Goal: Task Accomplishment & Management: Complete application form

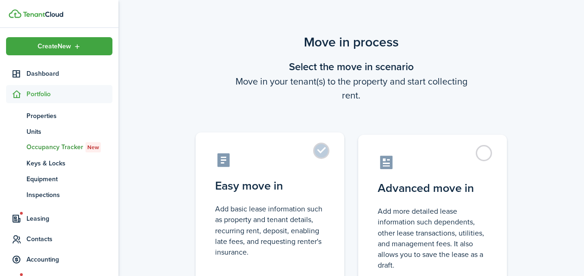
click at [316, 151] on label "Easy move in Add basic lease information such as property and tenant details, r…" at bounding box center [269, 209] width 149 height 155
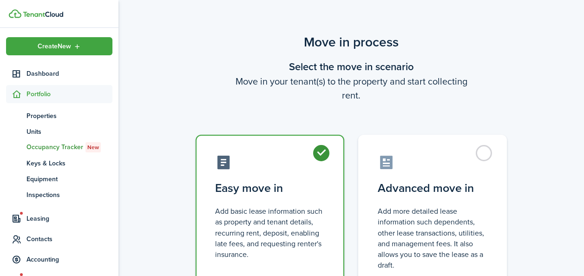
radio input "true"
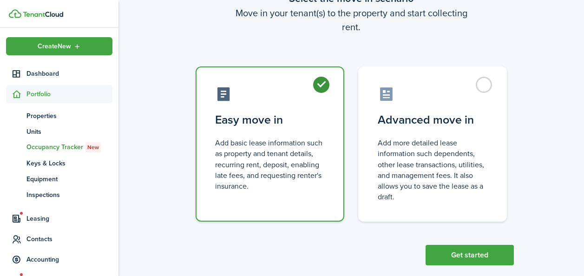
scroll to position [83, 0]
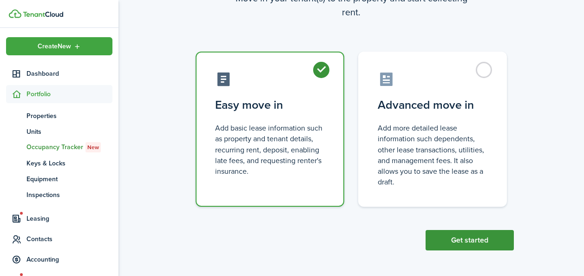
click at [460, 241] on button "Get started" at bounding box center [469, 240] width 88 height 20
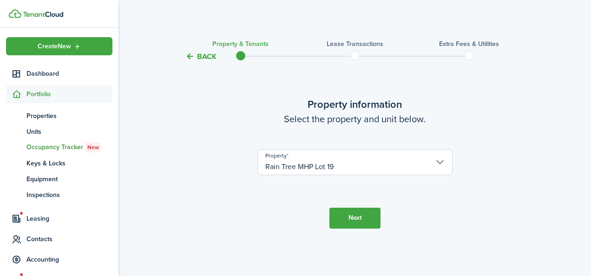
click at [363, 221] on button "Next" at bounding box center [354, 218] width 51 height 21
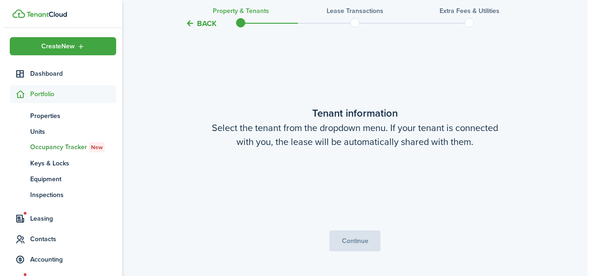
scroll to position [214, 0]
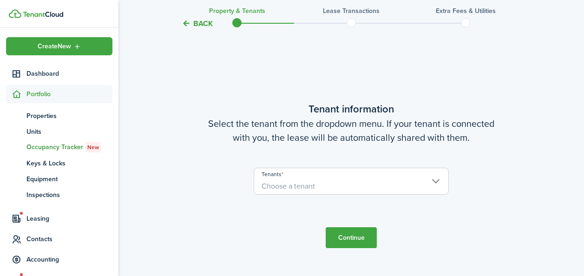
click at [437, 182] on span "Choose a tenant" at bounding box center [351, 186] width 194 height 16
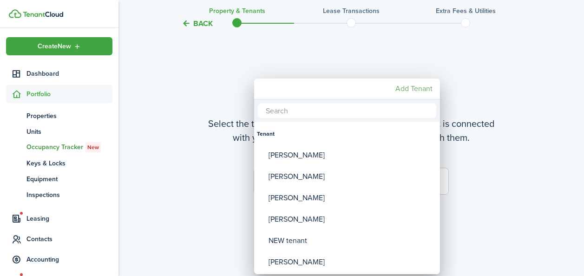
click at [411, 87] on mbsc-button "Add Tenant" at bounding box center [413, 88] width 45 height 17
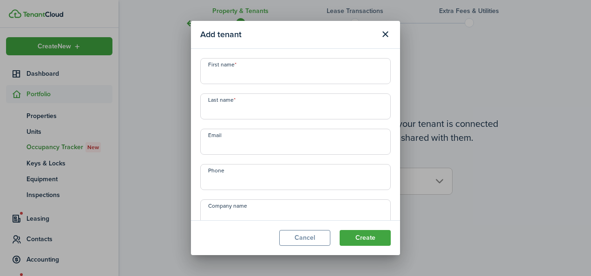
scroll to position [38, 0]
click at [208, 69] on input "Last name" at bounding box center [295, 68] width 190 height 26
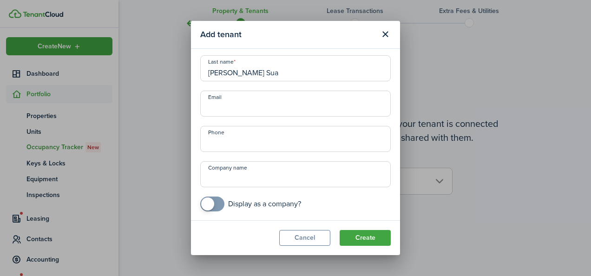
drag, startPoint x: 267, startPoint y: 74, endPoint x: 199, endPoint y: 66, distance: 68.2
click at [199, 66] on div "Last name [PERSON_NAME] Sua" at bounding box center [295, 68] width 200 height 26
type input "s"
type input "[PERSON_NAME]"
click at [216, 101] on input "Email" at bounding box center [295, 104] width 190 height 26
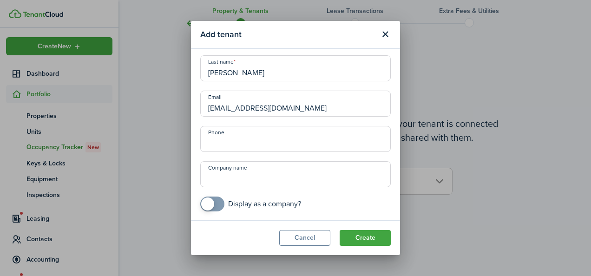
type input "[EMAIL_ADDRESS][DOMAIN_NAME]"
click at [215, 137] on input "+1" at bounding box center [295, 139] width 190 height 26
type input "[PHONE_NUMBER]"
click at [366, 235] on button "Create" at bounding box center [364, 238] width 51 height 16
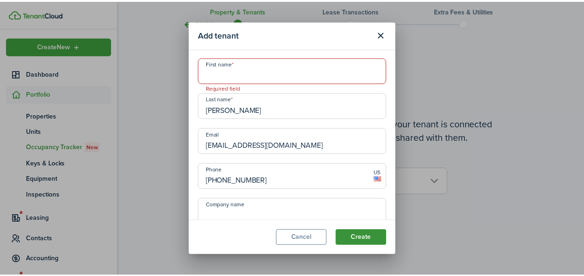
scroll to position [0, 0]
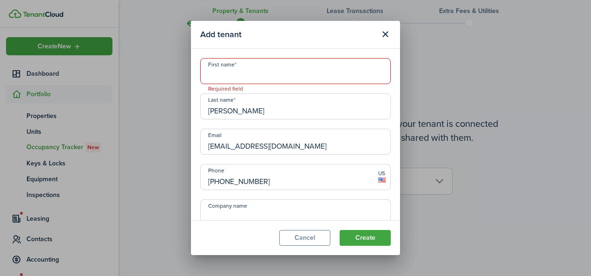
drag, startPoint x: 229, startPoint y: 109, endPoint x: 270, endPoint y: 111, distance: 40.9
click at [270, 111] on input "[PERSON_NAME]" at bounding box center [295, 106] width 190 height 26
type input "Suaez ."
click at [212, 71] on input "First name" at bounding box center [295, 71] width 190 height 26
paste input "[PERSON_NAME]"
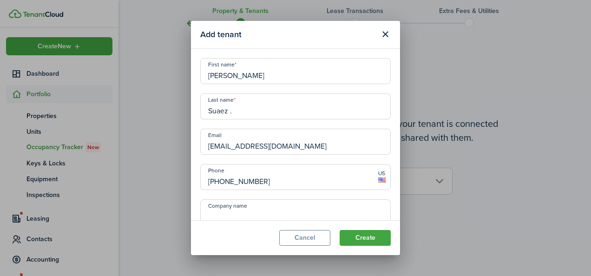
type input "[PERSON_NAME]"
click at [221, 110] on input "Suaez ." at bounding box center [295, 106] width 190 height 26
type input "[PERSON_NAME]"
click at [364, 237] on button "Create" at bounding box center [364, 238] width 51 height 16
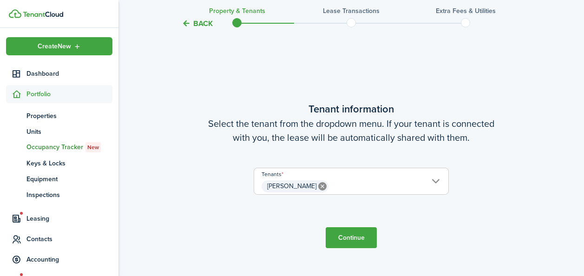
click at [357, 235] on button "Continue" at bounding box center [350, 237] width 51 height 21
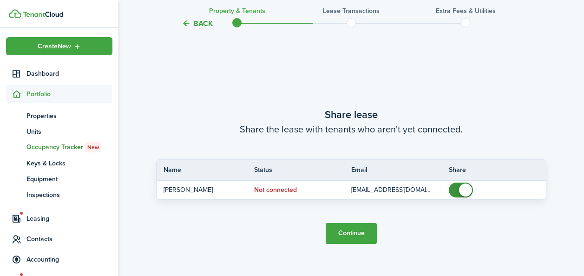
scroll to position [489, 0]
click at [349, 230] on button "Continue" at bounding box center [350, 232] width 51 height 21
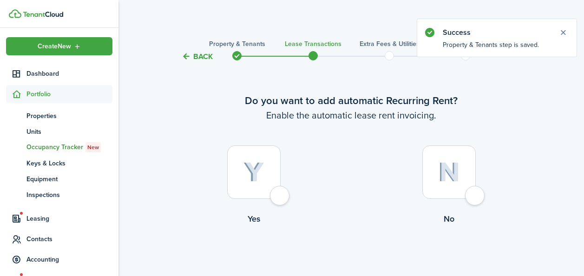
click at [275, 194] on div at bounding box center [253, 171] width 53 height 53
radio input "true"
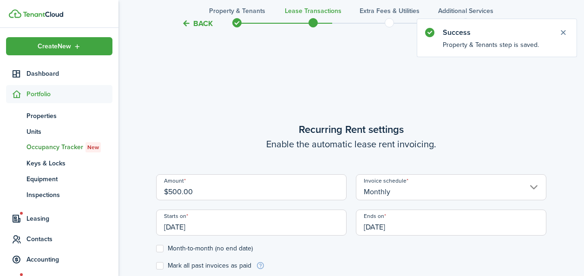
scroll to position [255, 0]
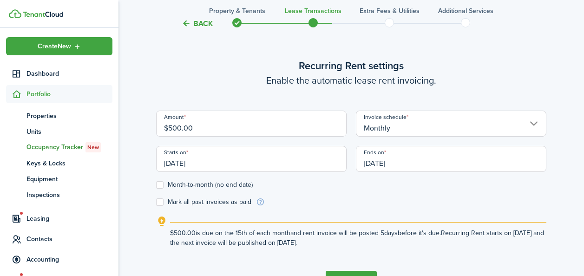
drag, startPoint x: 193, startPoint y: 127, endPoint x: 159, endPoint y: 121, distance: 33.9
click at [159, 121] on input "$500.00" at bounding box center [251, 124] width 190 height 26
drag, startPoint x: 176, startPoint y: 162, endPoint x: 181, endPoint y: 161, distance: 5.1
click at [181, 161] on input "[DATE]" at bounding box center [251, 159] width 190 height 26
type input "$600.00"
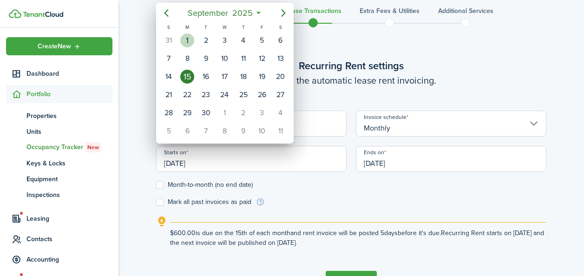
click at [188, 39] on div "1" at bounding box center [187, 40] width 14 height 14
type input "[DATE]"
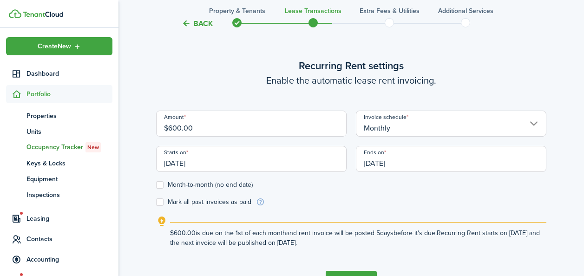
click at [158, 182] on label "Month-to-month (no end date)" at bounding box center [204, 184] width 97 height 7
click at [156, 184] on input "Month-to-month (no end date)" at bounding box center [156, 184] width 0 height 0
checkbox input "true"
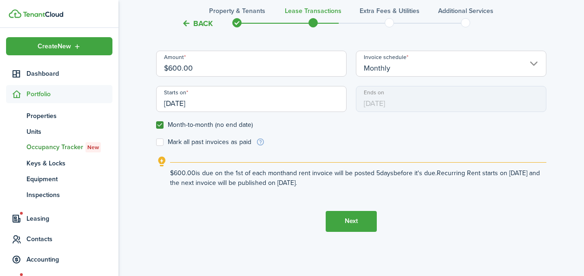
scroll to position [318, 0]
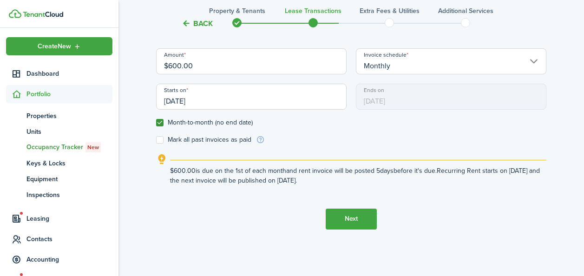
click at [160, 139] on label "Mark all past invoices as paid" at bounding box center [203, 139] width 95 height 7
click at [156, 139] on input "Mark all past invoices as paid" at bounding box center [156, 139] width 0 height 0
checkbox input "true"
click at [346, 215] on button "Next" at bounding box center [350, 218] width 51 height 21
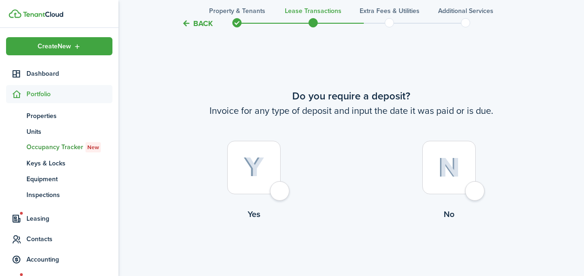
scroll to position [531, 0]
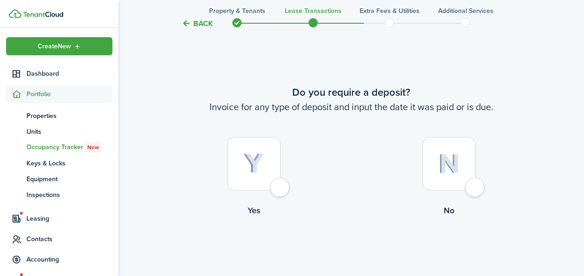
click at [276, 190] on div at bounding box center [253, 163] width 53 height 53
radio input "true"
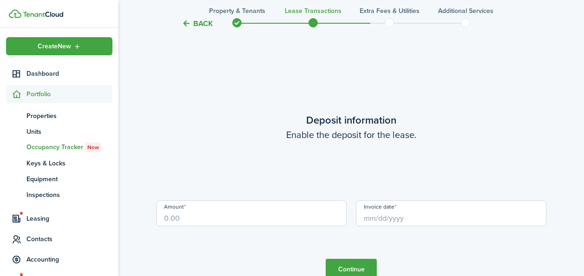
scroll to position [807, 0]
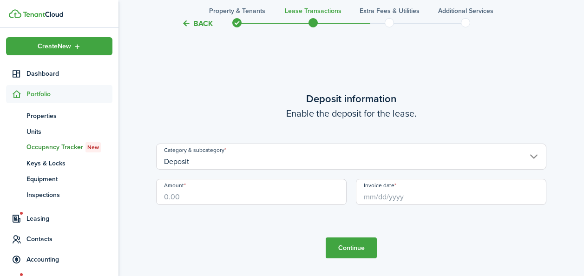
drag, startPoint x: 189, startPoint y: 200, endPoint x: 163, endPoint y: 194, distance: 26.4
click at [163, 194] on input "Amount" at bounding box center [251, 192] width 190 height 26
type input "$600.00"
click at [383, 197] on input "Invoice date" at bounding box center [451, 192] width 190 height 26
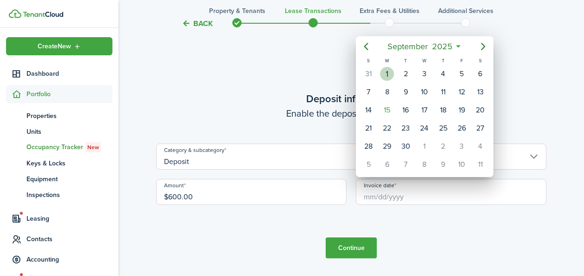
click at [386, 72] on div "1" at bounding box center [387, 74] width 14 height 14
type input "[DATE]"
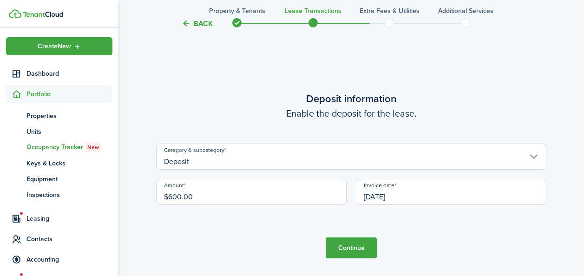
click at [348, 244] on button "Continue" at bounding box center [350, 247] width 51 height 21
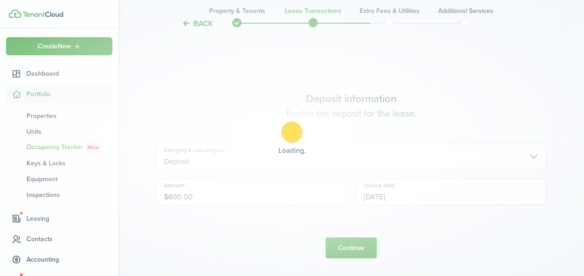
scroll to position [0, 0]
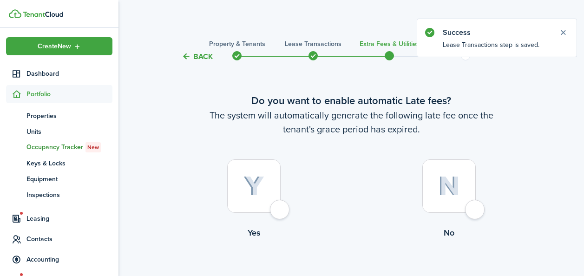
click at [279, 208] on div at bounding box center [253, 185] width 53 height 53
radio input "true"
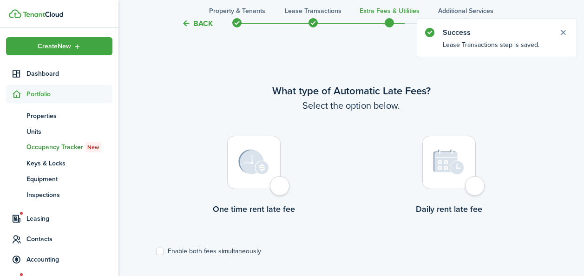
scroll to position [269, 0]
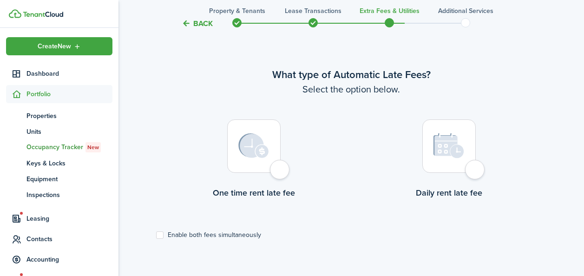
click at [278, 166] on div at bounding box center [253, 145] width 53 height 53
radio input "true"
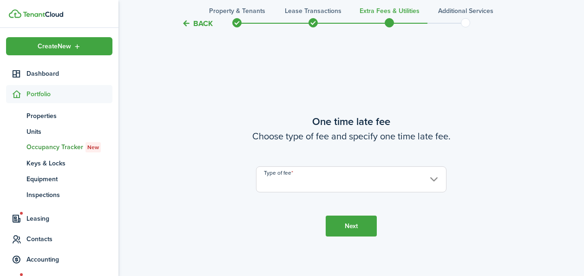
scroll to position [545, 0]
click at [431, 178] on input "Type of fee" at bounding box center [351, 179] width 190 height 26
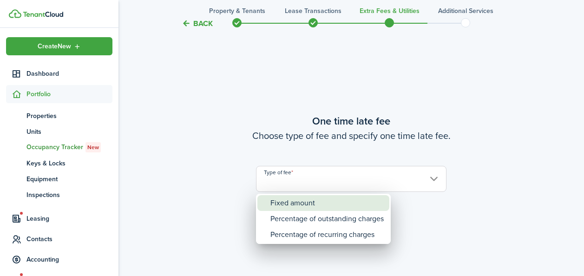
click at [306, 204] on div "Fixed amount" at bounding box center [326, 203] width 113 height 16
type input "Fixed amount"
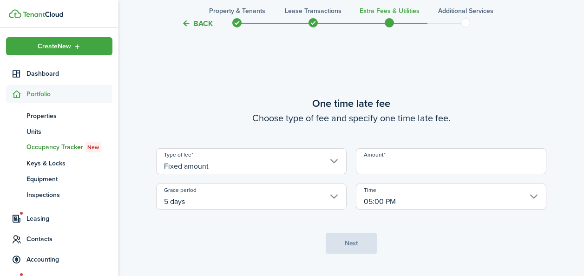
click at [406, 164] on input "Amount" at bounding box center [451, 161] width 190 height 26
type input "$35.00"
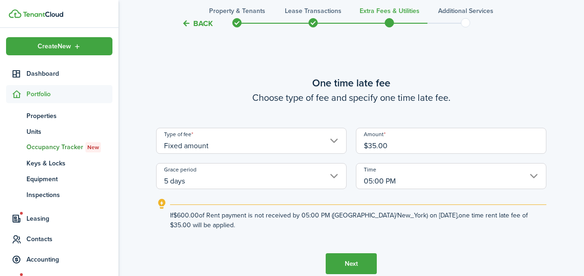
click at [350, 261] on button "Next" at bounding box center [350, 263] width 51 height 21
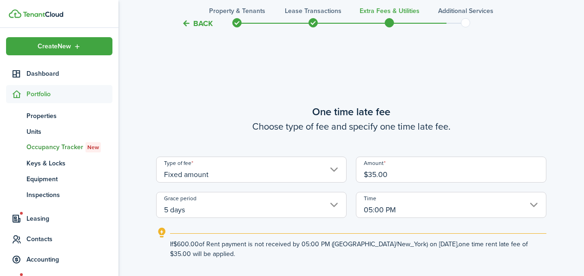
scroll to position [981, 0]
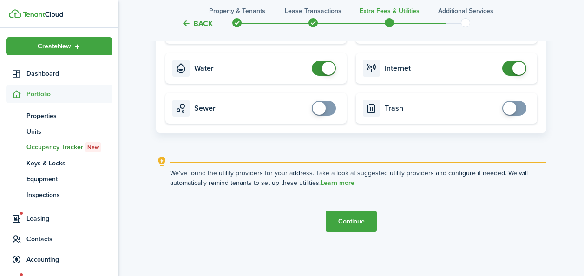
click at [343, 218] on button "Continue" at bounding box center [350, 221] width 51 height 21
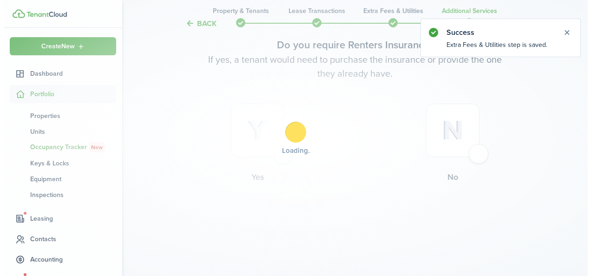
scroll to position [0, 0]
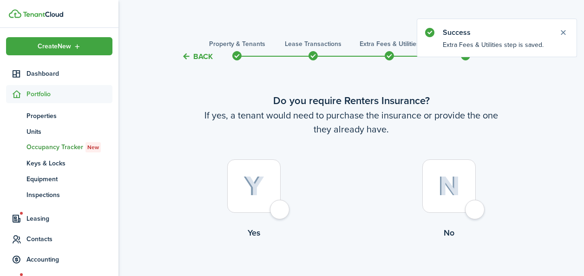
click at [471, 207] on div at bounding box center [448, 185] width 53 height 53
radio input "true"
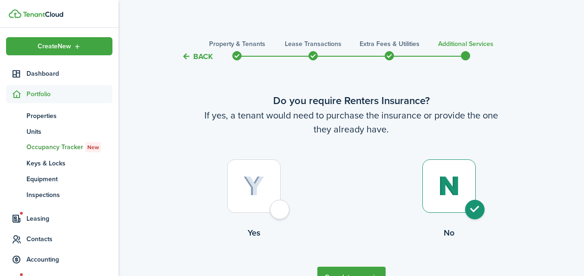
click at [358, 267] on button "Complete move in" at bounding box center [351, 277] width 68 height 21
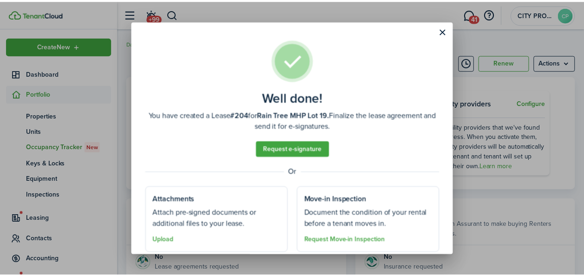
scroll to position [28, 0]
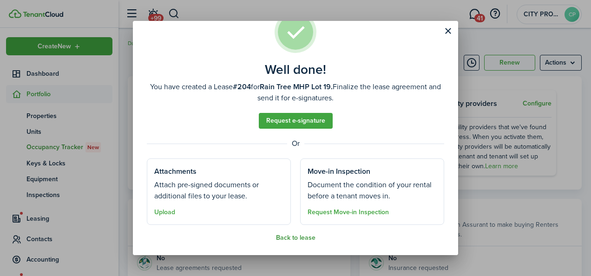
click at [290, 238] on button "Back to lease" at bounding box center [295, 237] width 39 height 7
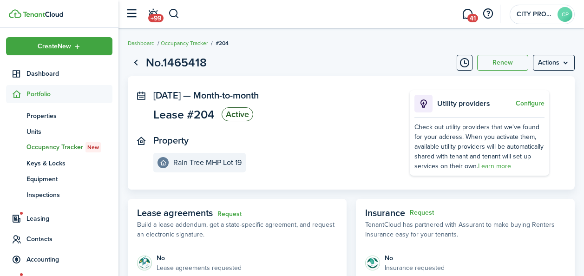
scroll to position [232, 0]
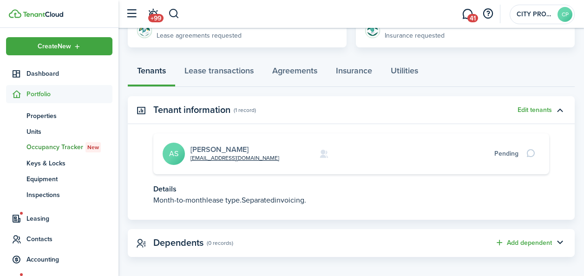
click at [203, 150] on link "[PERSON_NAME]" at bounding box center [219, 149] width 58 height 11
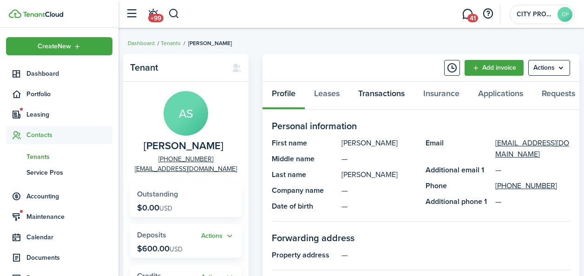
click at [388, 93] on link "Transactions" at bounding box center [381, 96] width 65 height 28
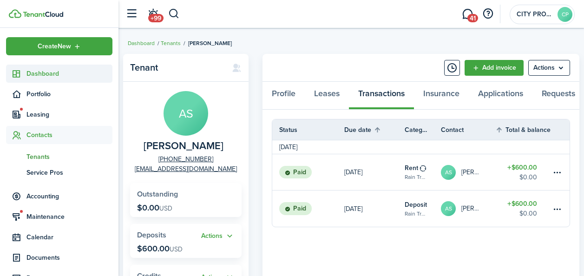
click at [45, 74] on span "Dashboard" at bounding box center [69, 74] width 86 height 10
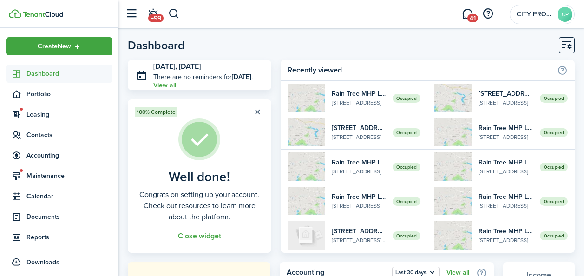
click at [255, 110] on button "button" at bounding box center [257, 111] width 13 height 13
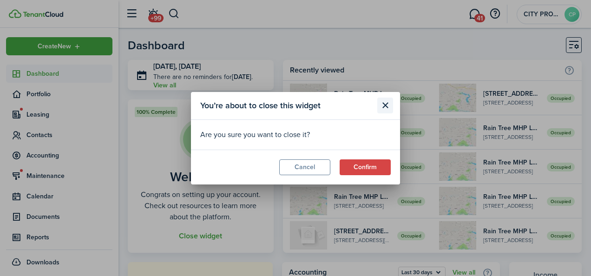
click at [382, 106] on button "Close modal" at bounding box center [385, 106] width 16 height 16
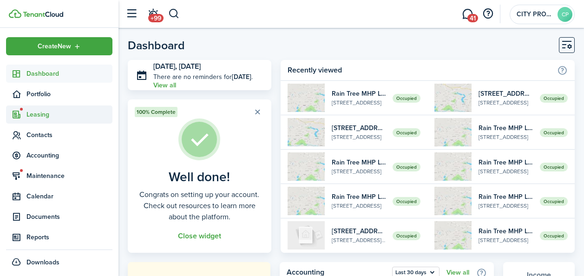
click at [39, 113] on span "Leasing" at bounding box center [69, 115] width 86 height 10
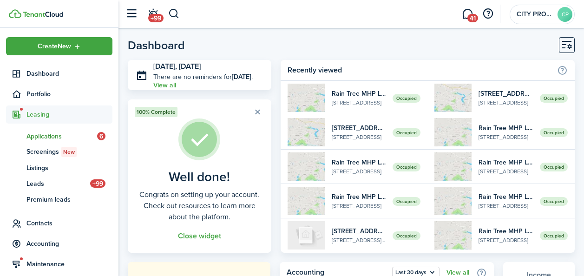
click at [36, 131] on span "Applications" at bounding box center [61, 136] width 71 height 10
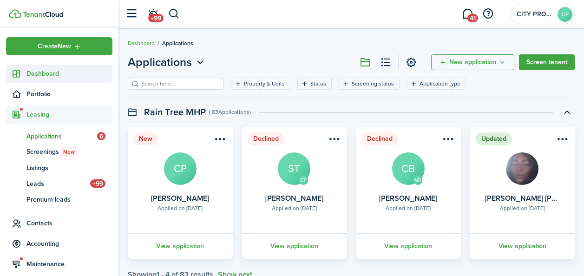
click at [40, 73] on span "Dashboard" at bounding box center [69, 74] width 86 height 10
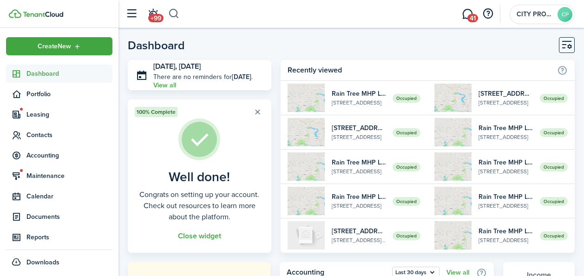
click at [173, 12] on button "button" at bounding box center [174, 14] width 12 height 16
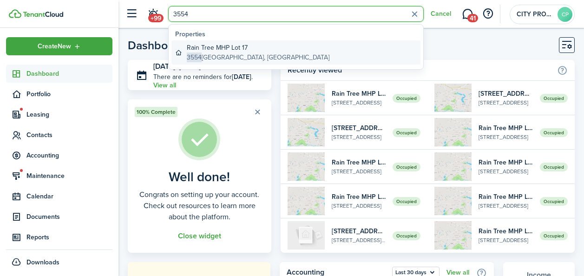
type input "3554"
click at [202, 52] on global-search-item-title "Rain Tree MHP Lot 17" at bounding box center [258, 48] width 143 height 10
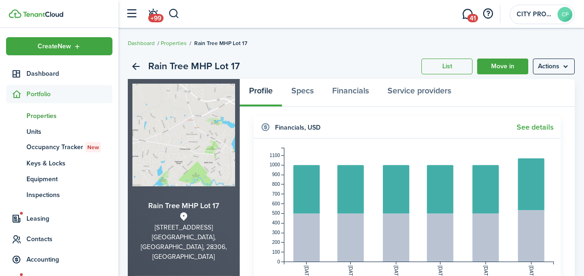
scroll to position [232, 0]
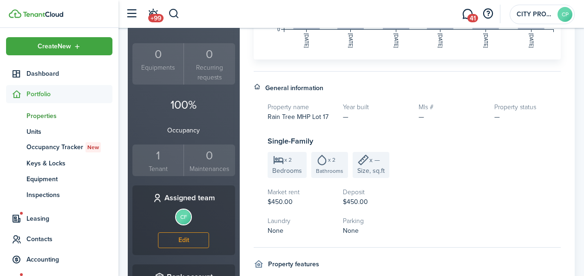
click at [159, 147] on div "1" at bounding box center [158, 156] width 46 height 18
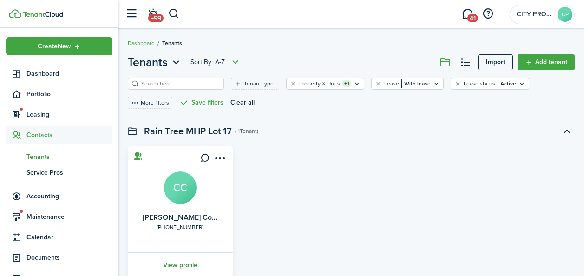
click at [183, 260] on link "View profile" at bounding box center [180, 265] width 108 height 26
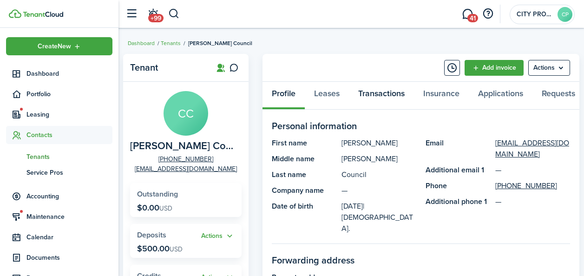
click at [385, 98] on link "Transactions" at bounding box center [381, 96] width 65 height 28
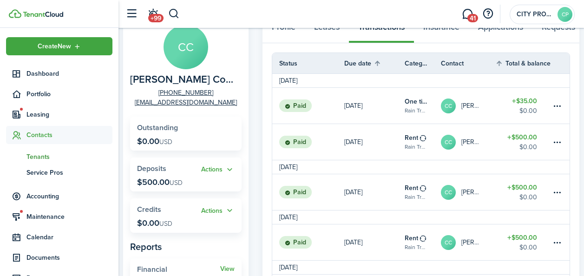
scroll to position [44, 0]
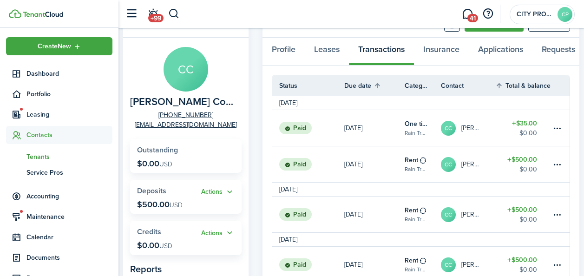
click at [520, 162] on table-amount-title "$500.00" at bounding box center [522, 160] width 30 height 10
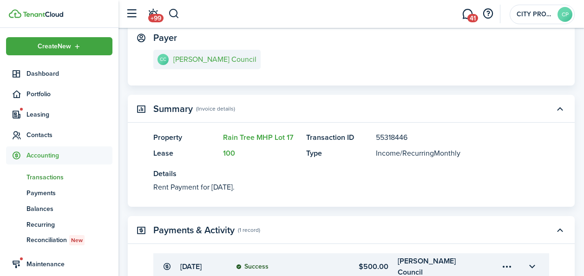
scroll to position [228, 0]
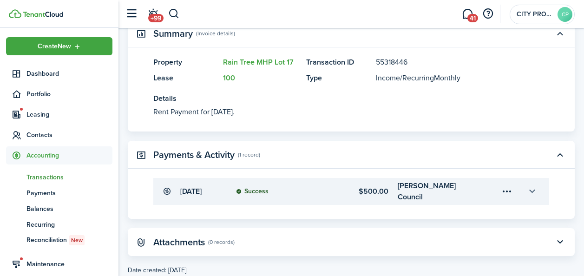
click at [533, 189] on button "button" at bounding box center [532, 191] width 16 height 16
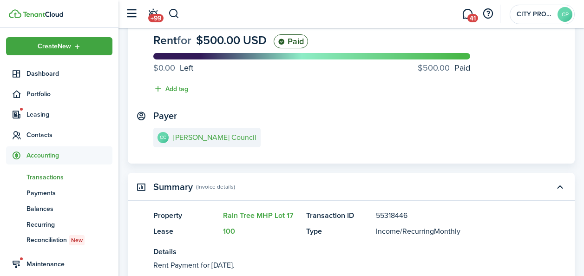
scroll to position [30, 0]
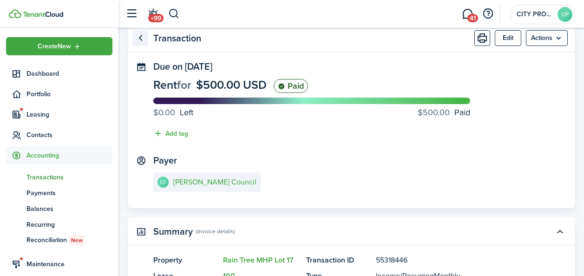
click at [141, 36] on link "Go back" at bounding box center [140, 38] width 16 height 16
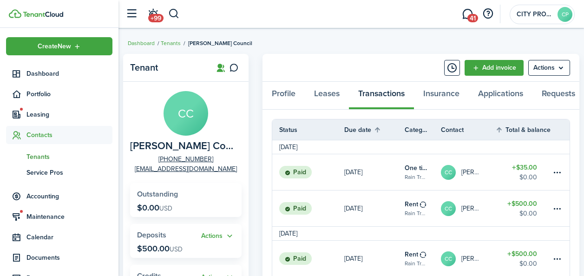
click at [529, 168] on table-amount-title "$35.00" at bounding box center [524, 168] width 25 height 10
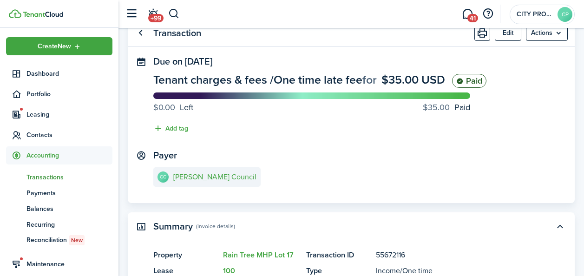
scroll to position [28, 0]
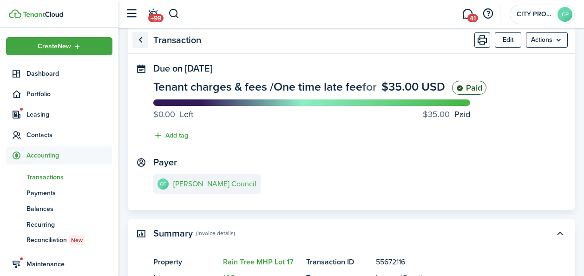
click at [136, 36] on link "Go back" at bounding box center [140, 40] width 16 height 16
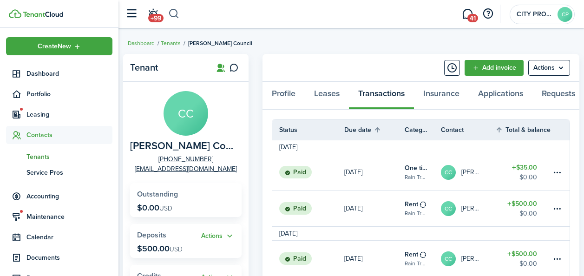
click at [177, 14] on button "button" at bounding box center [174, 14] width 12 height 16
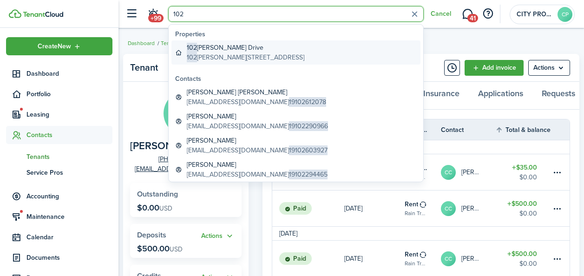
type input "102"
click at [222, 49] on global-search-item-title "[STREET_ADDRESS][PERSON_NAME]" at bounding box center [245, 48] width 117 height 10
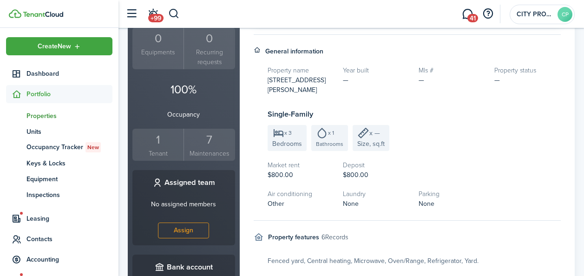
scroll to position [259, 0]
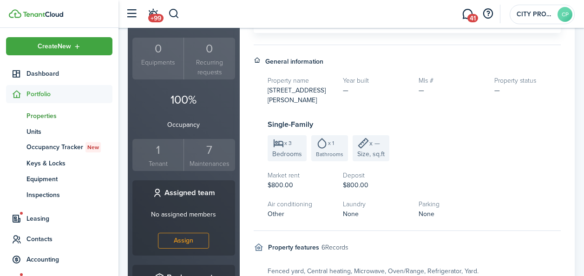
click at [158, 141] on div "1" at bounding box center [158, 150] width 46 height 18
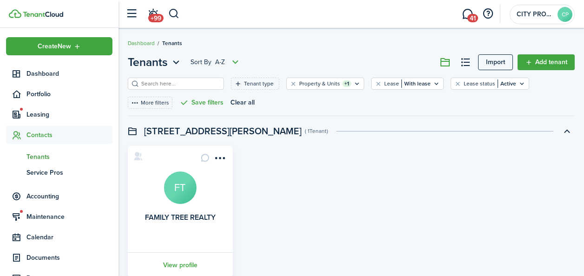
drag, startPoint x: 177, startPoint y: 261, endPoint x: 204, endPoint y: 255, distance: 27.6
click at [178, 261] on link "View profile" at bounding box center [180, 265] width 108 height 26
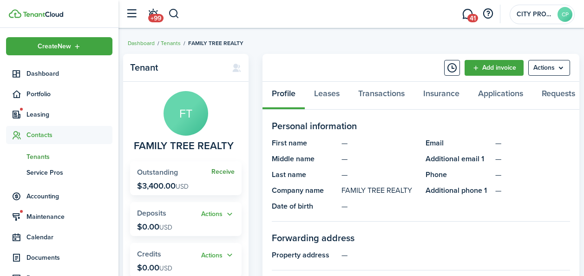
click at [225, 171] on link "Receive" at bounding box center [222, 171] width 23 height 7
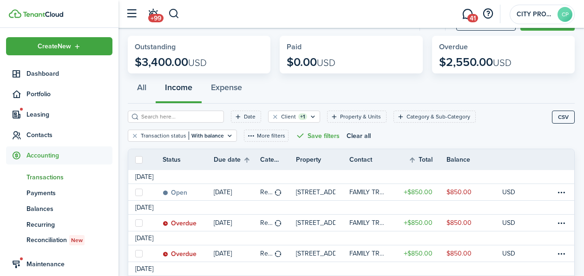
scroll to position [87, 0]
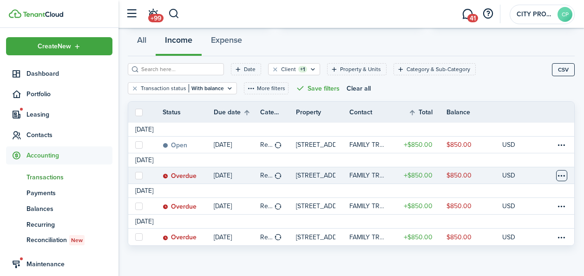
click at [560, 174] on table-menu-btn-icon at bounding box center [561, 175] width 11 height 11
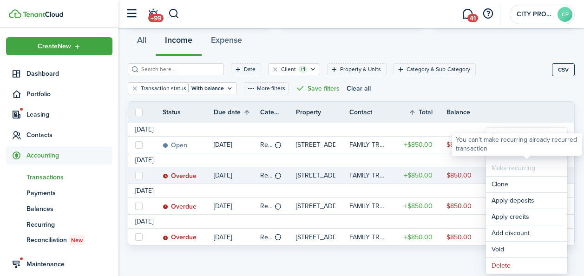
click at [547, 158] on link "Mark as paid" at bounding box center [526, 152] width 81 height 16
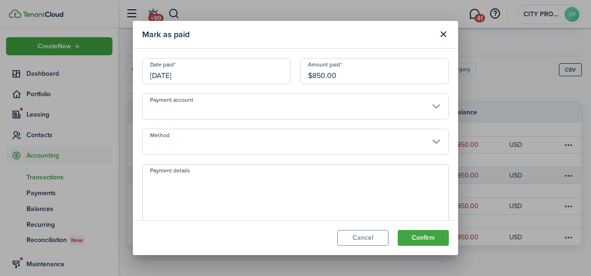
click at [195, 140] on input "Method" at bounding box center [295, 142] width 306 height 26
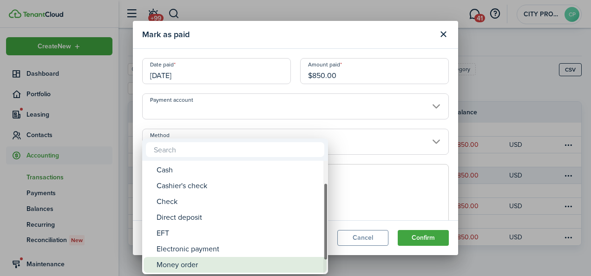
click at [204, 260] on div "Money order" at bounding box center [238, 265] width 164 height 16
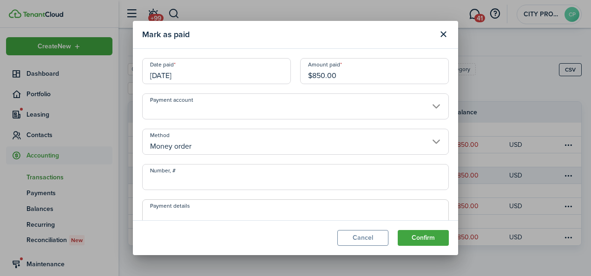
click at [233, 180] on input "Number, #" at bounding box center [295, 177] width 306 height 26
click at [213, 139] on input "Money order" at bounding box center [295, 142] width 306 height 26
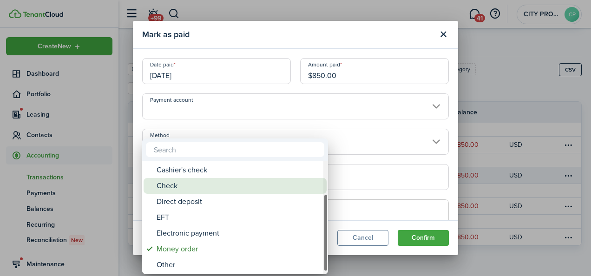
click at [188, 187] on div "Check" at bounding box center [238, 186] width 164 height 16
type input "Check"
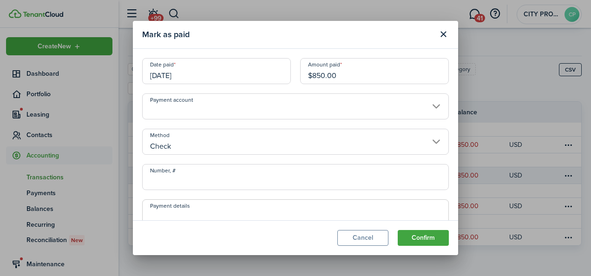
click at [196, 182] on input "Number, #" at bounding box center [295, 177] width 306 height 26
type input "1908"
drag, startPoint x: 436, startPoint y: 242, endPoint x: 420, endPoint y: 235, distance: 16.8
click at [420, 235] on button "Confirm" at bounding box center [422, 238] width 51 height 16
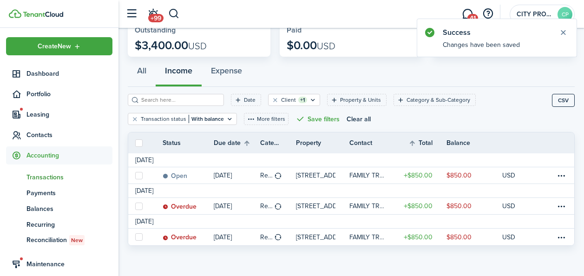
scroll to position [56, 0]
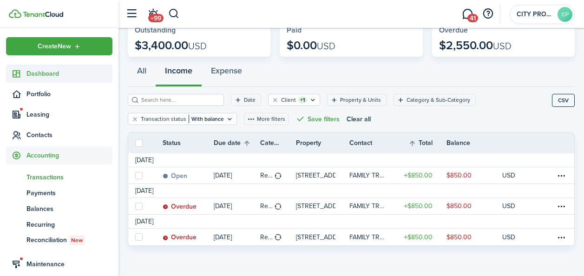
click at [36, 70] on span "Dashboard" at bounding box center [69, 74] width 86 height 10
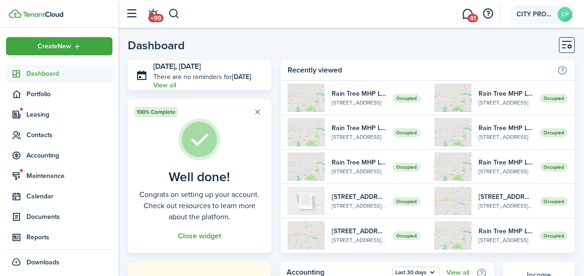
click at [566, 14] on avatar-text "CP" at bounding box center [564, 14] width 15 height 15
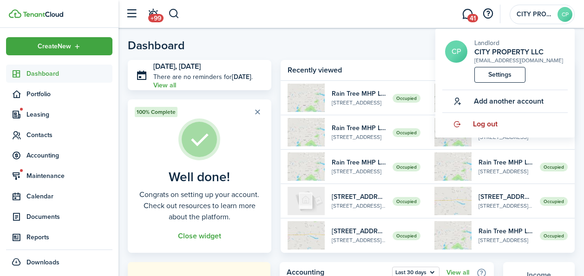
click at [489, 125] on span "Log out" at bounding box center [485, 124] width 25 height 8
